Goal: Check status: Check status

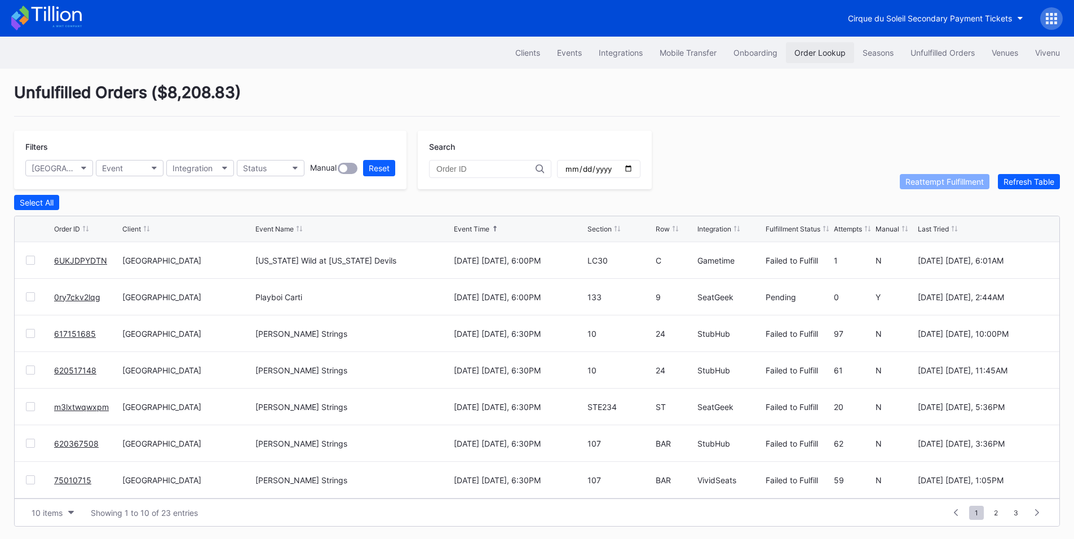
click at [824, 50] on div "Order Lookup" at bounding box center [819, 53] width 51 height 10
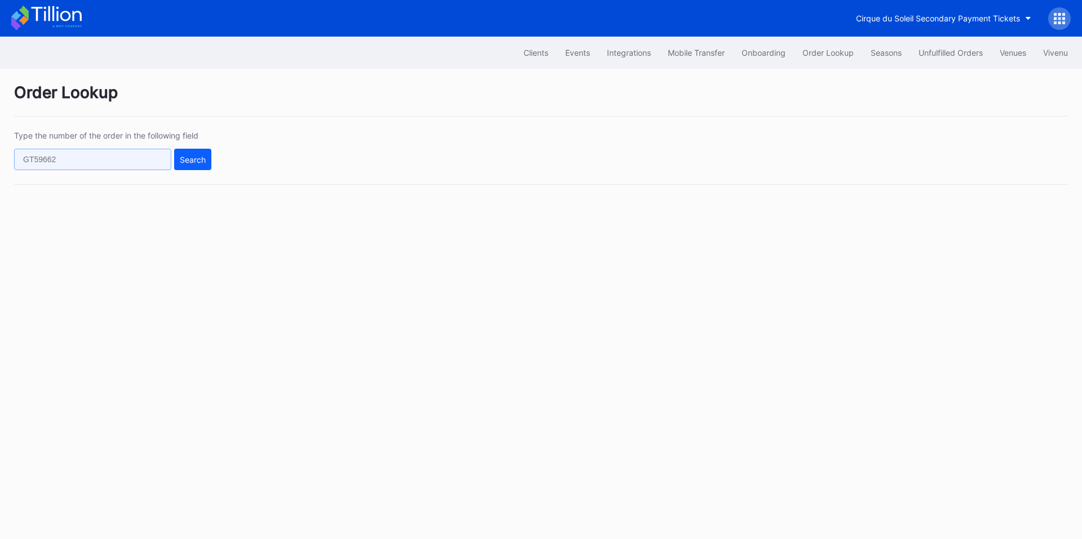
click at [140, 156] on input "text" at bounding box center [92, 159] width 157 height 21
paste input "76117950"
type input "76117950"
drag, startPoint x: 196, startPoint y: 157, endPoint x: 216, endPoint y: 144, distance: 24.1
click at [197, 157] on div "Search" at bounding box center [193, 160] width 26 height 10
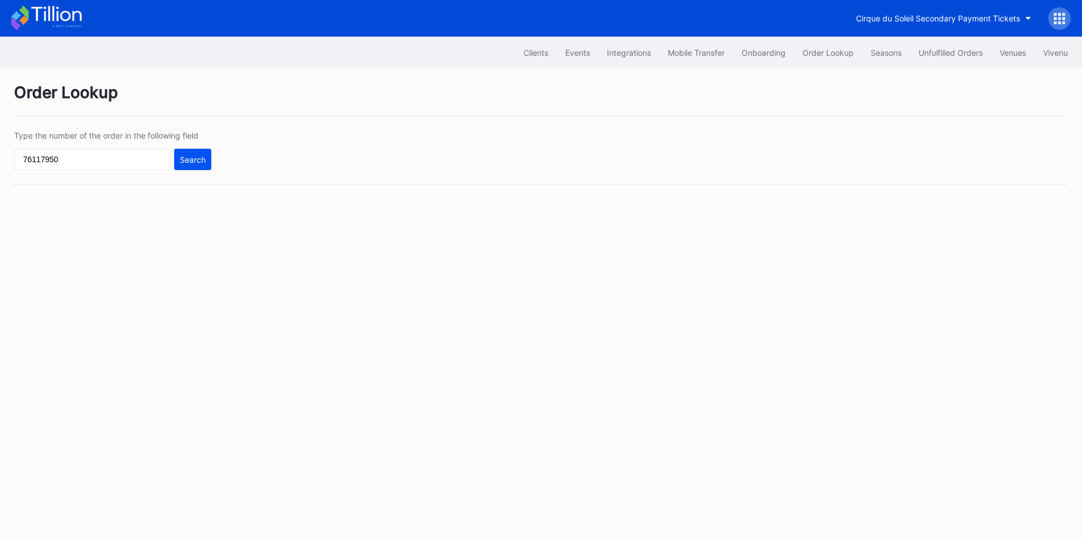
click at [198, 158] on div "Search" at bounding box center [193, 160] width 26 height 10
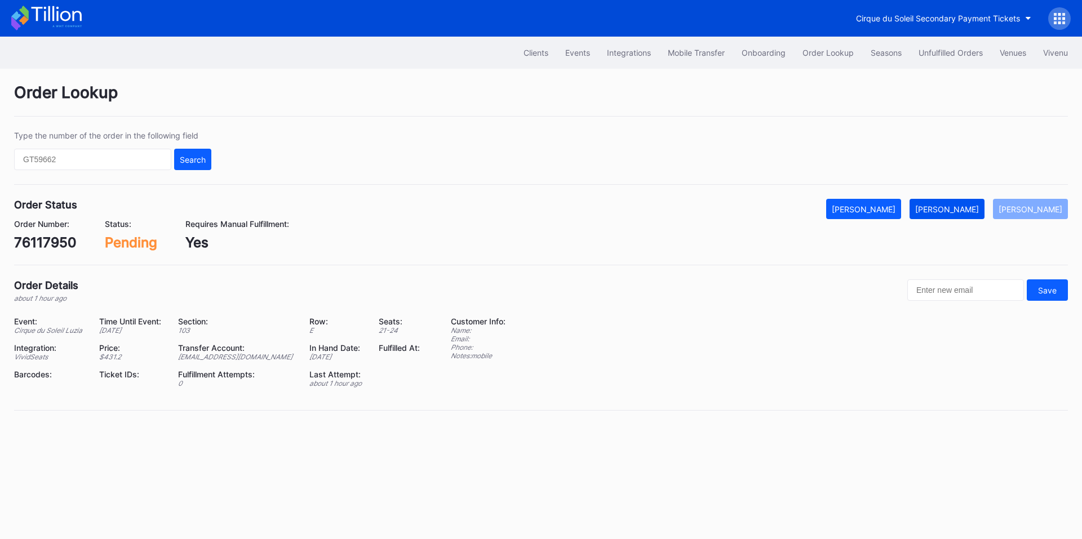
click at [972, 218] on button "Mark Fulfilled" at bounding box center [947, 209] width 75 height 20
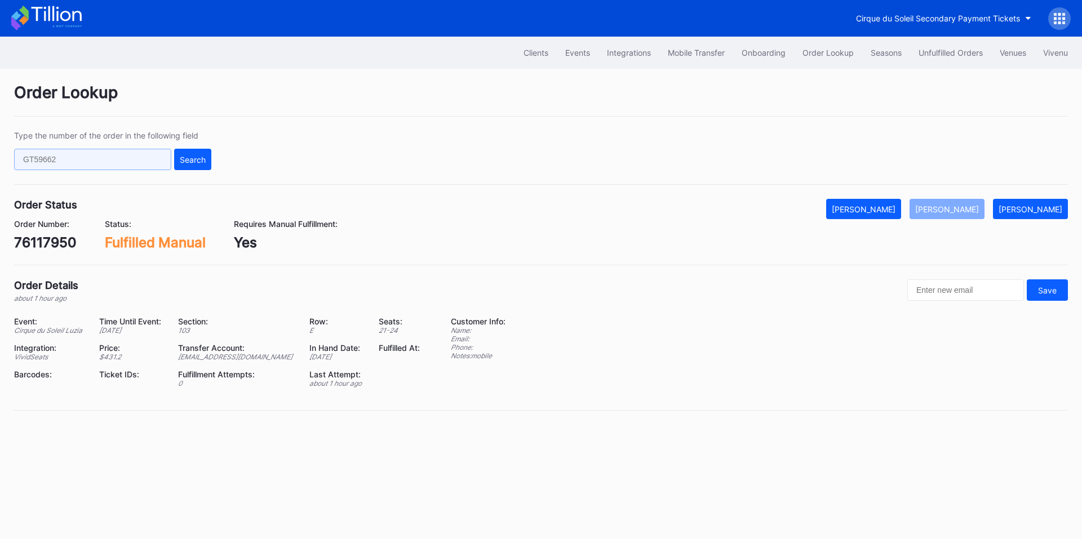
click at [83, 163] on input "text" at bounding box center [92, 159] width 157 height 21
paste input "76118693"
type input "76118693"
click at [179, 153] on button "Search" at bounding box center [192, 159] width 37 height 21
